Goal: Check status

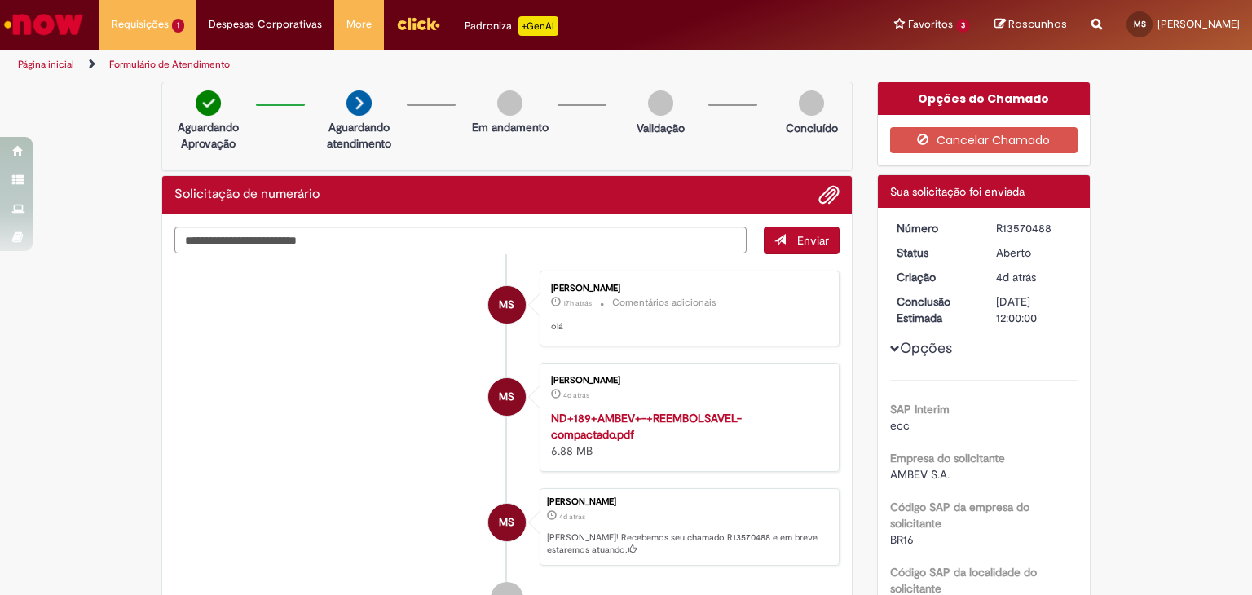
click at [488, 17] on div "Padroniza +GenAi" at bounding box center [512, 26] width 94 height 20
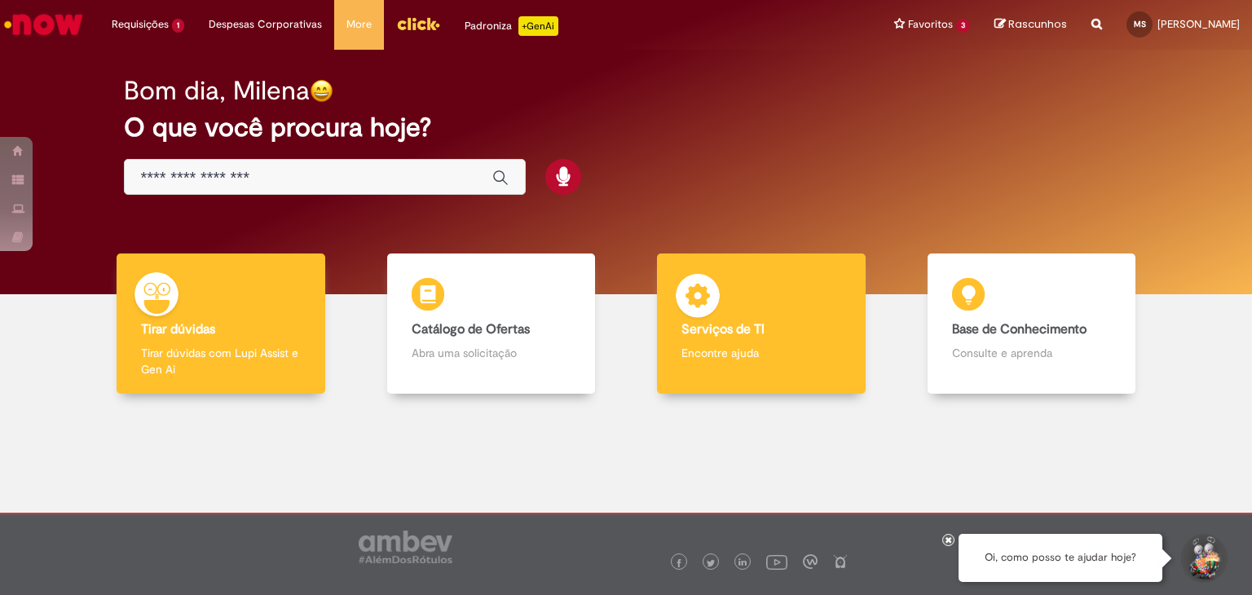
click at [796, 333] on h4 "Serviços de TI" at bounding box center [761, 330] width 160 height 15
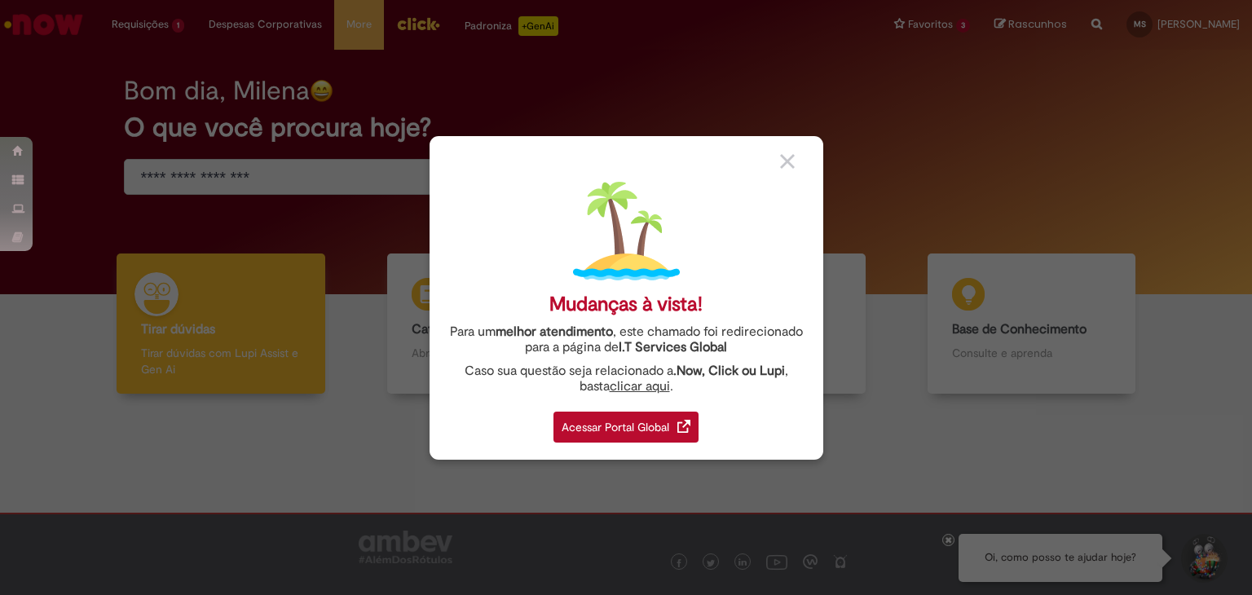
click at [795, 160] on div at bounding box center [795, 160] width 31 height 17
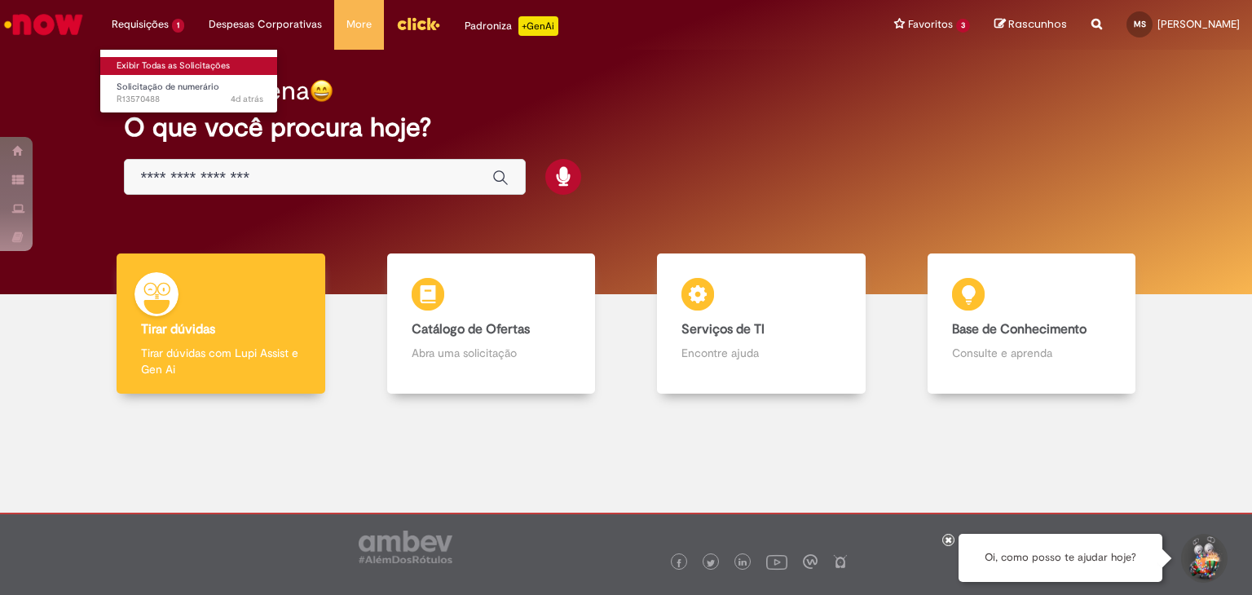
click at [163, 57] on link "Exibir Todas as Solicitações" at bounding box center [189, 66] width 179 height 18
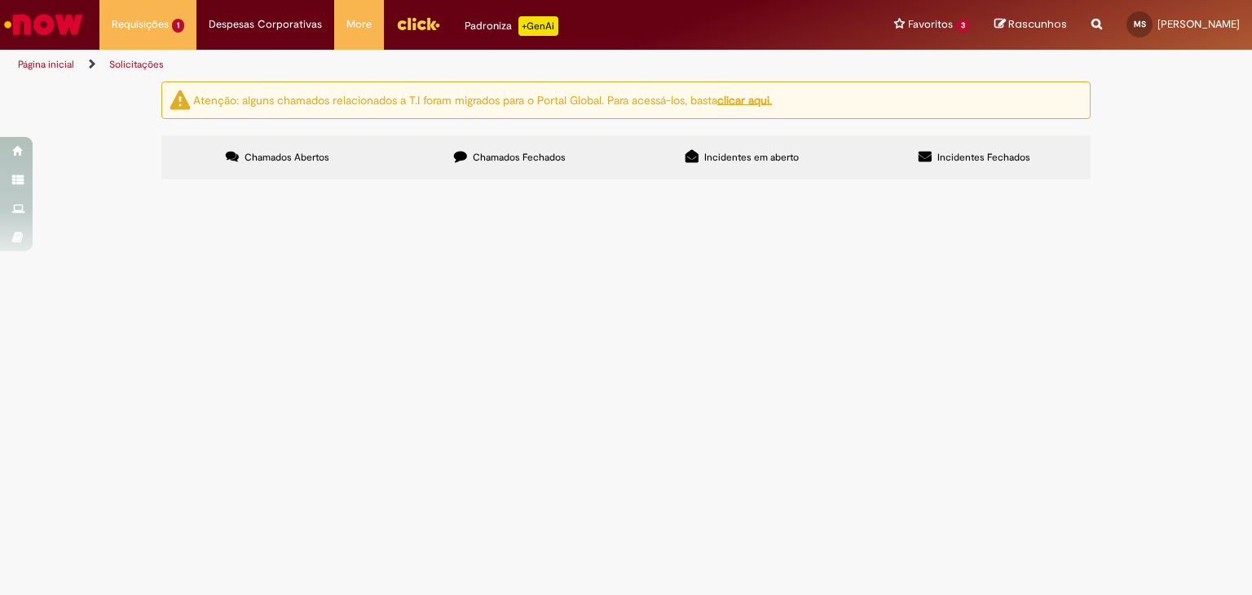
click at [0, 0] on img "recolher o estado da solicitação" at bounding box center [0, 0] width 0 height 0
